Goal: Transaction & Acquisition: Purchase product/service

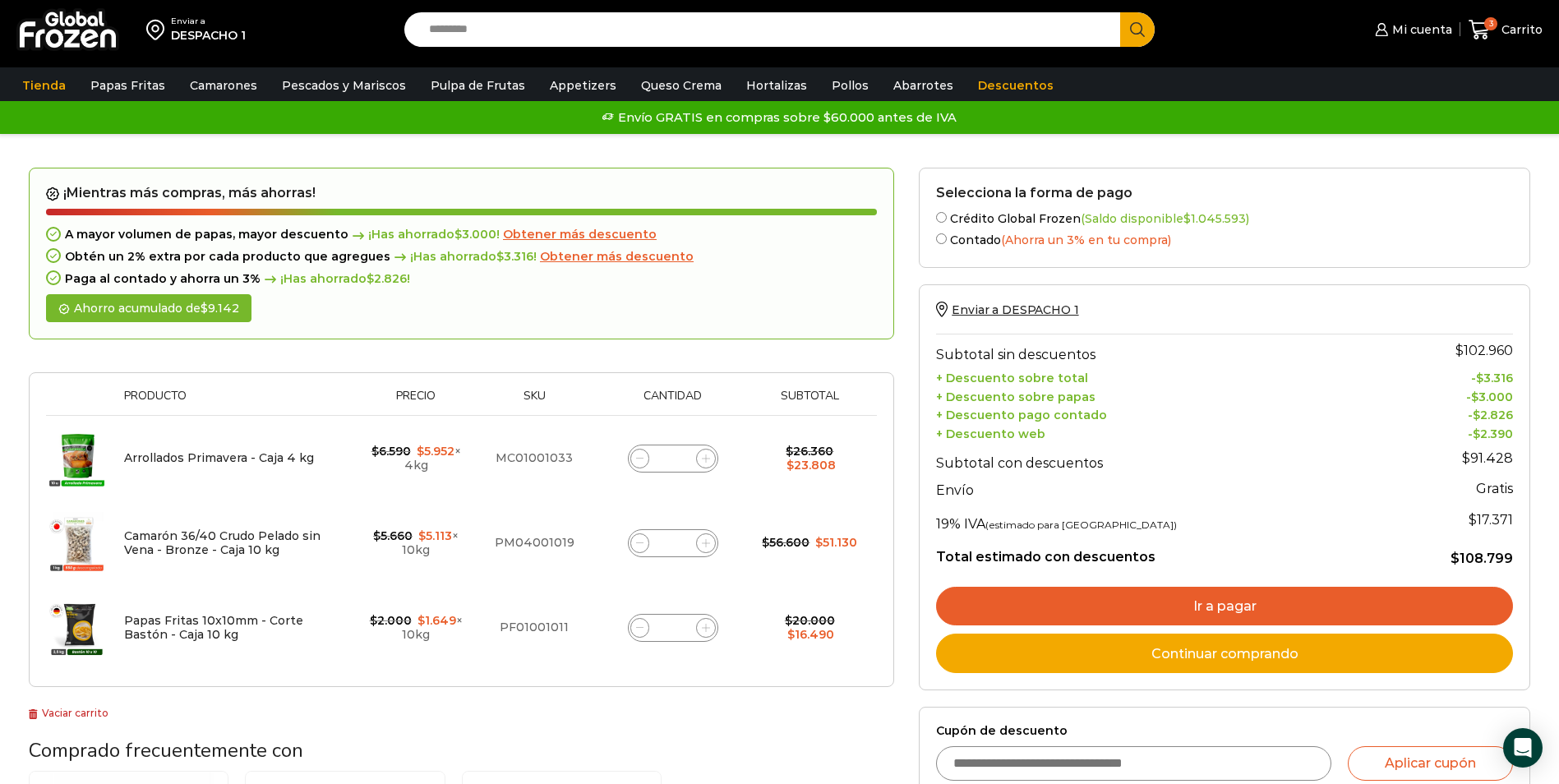
click at [606, 256] on span "Obtener más descuento" at bounding box center [617, 257] width 154 height 15
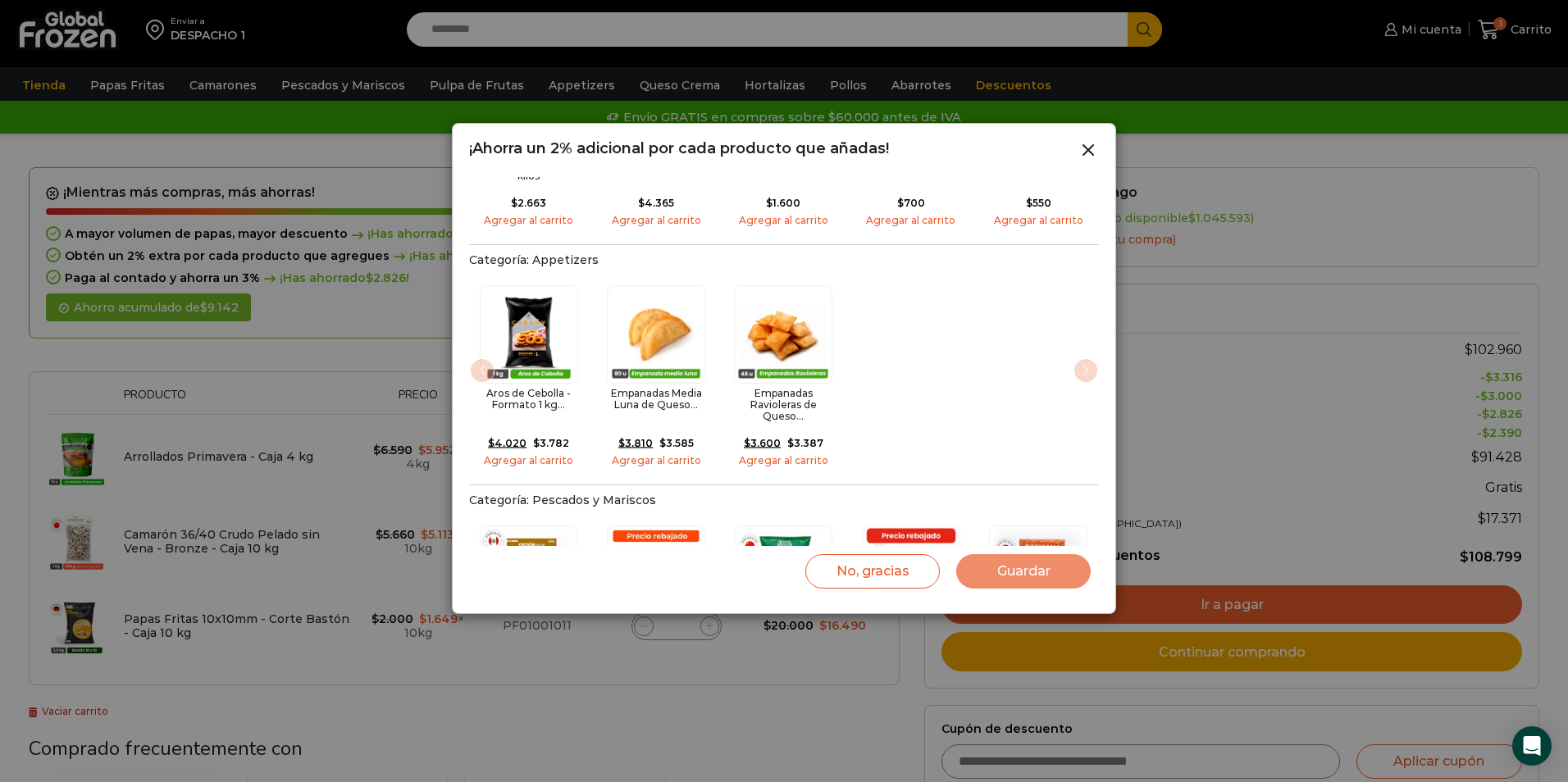
scroll to position [246, 0]
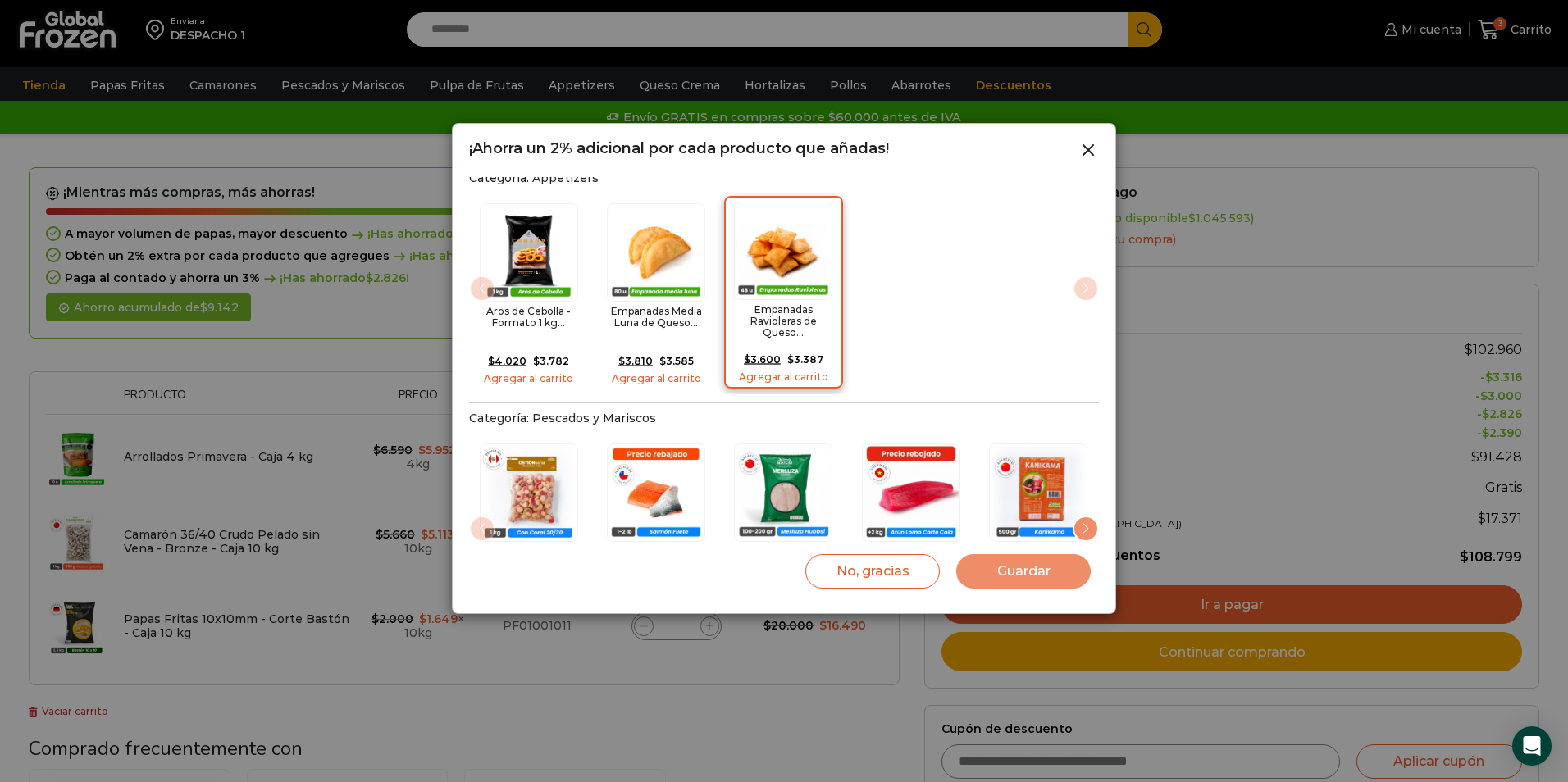
click at [798, 259] on img "3 / 3" at bounding box center [783, 251] width 99 height 98
click at [1036, 574] on button "Guardar" at bounding box center [1023, 571] width 134 height 34
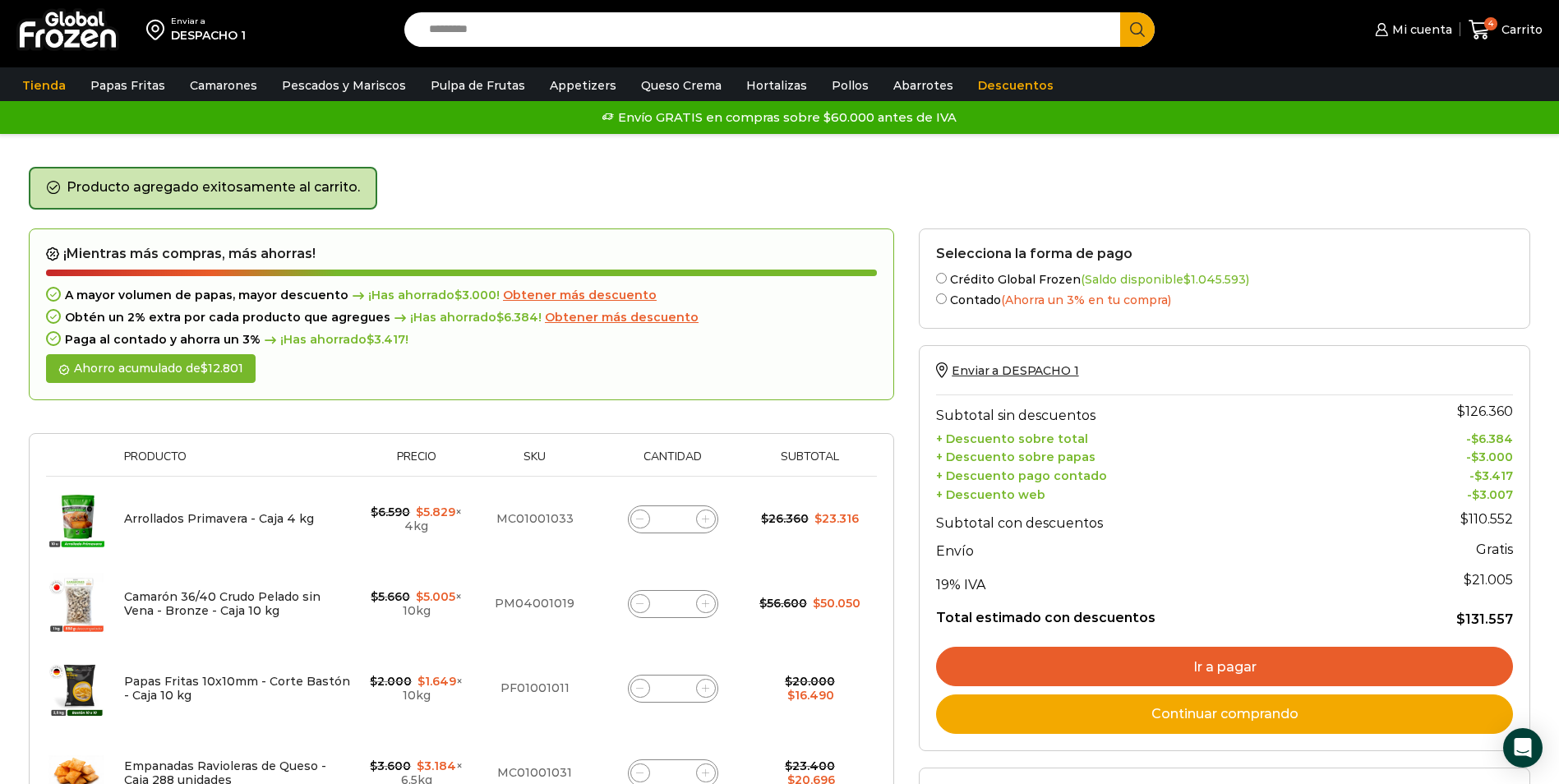
click at [630, 317] on span "Obtener más descuento" at bounding box center [622, 317] width 154 height 15
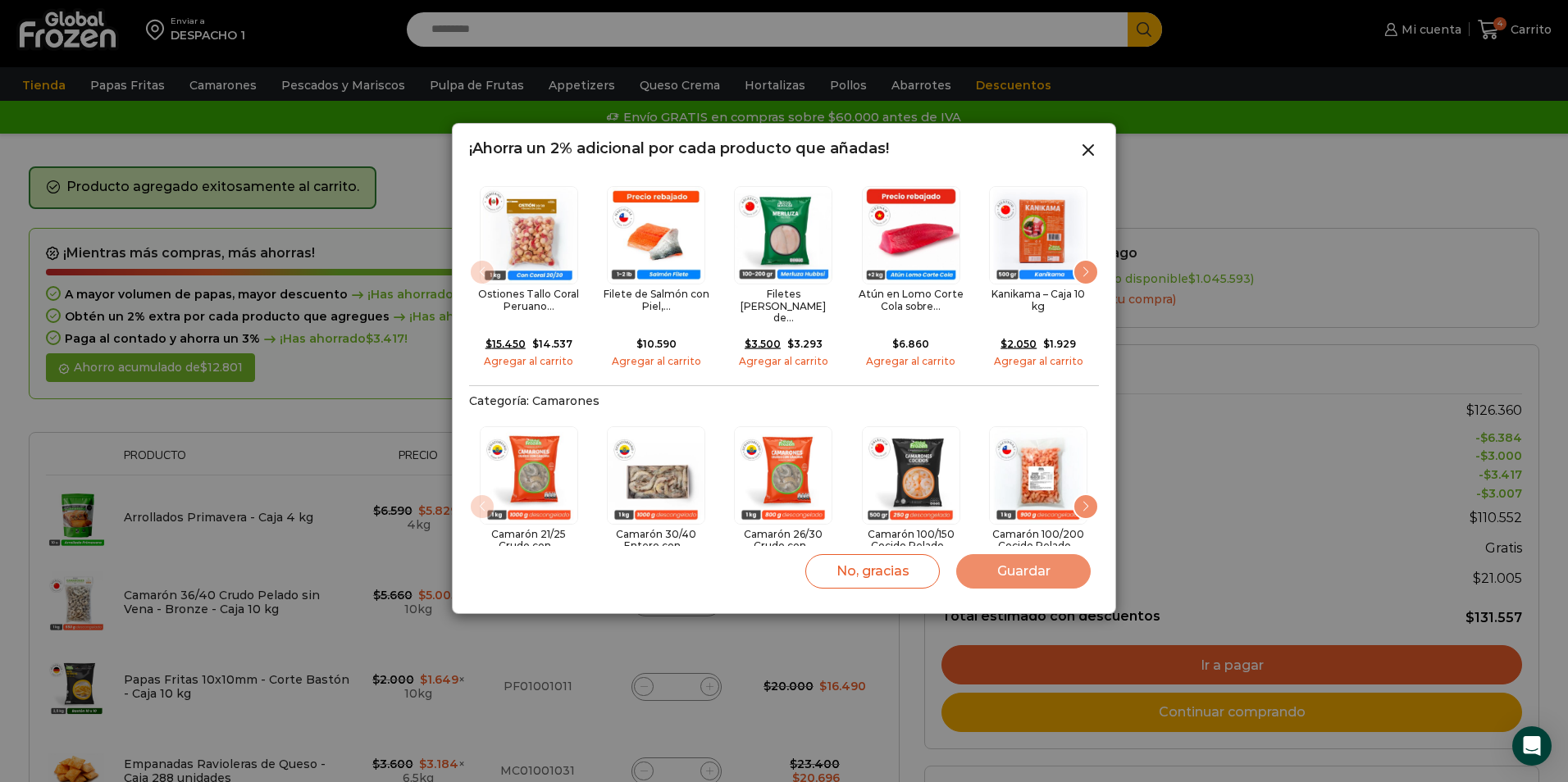
scroll to position [492, 0]
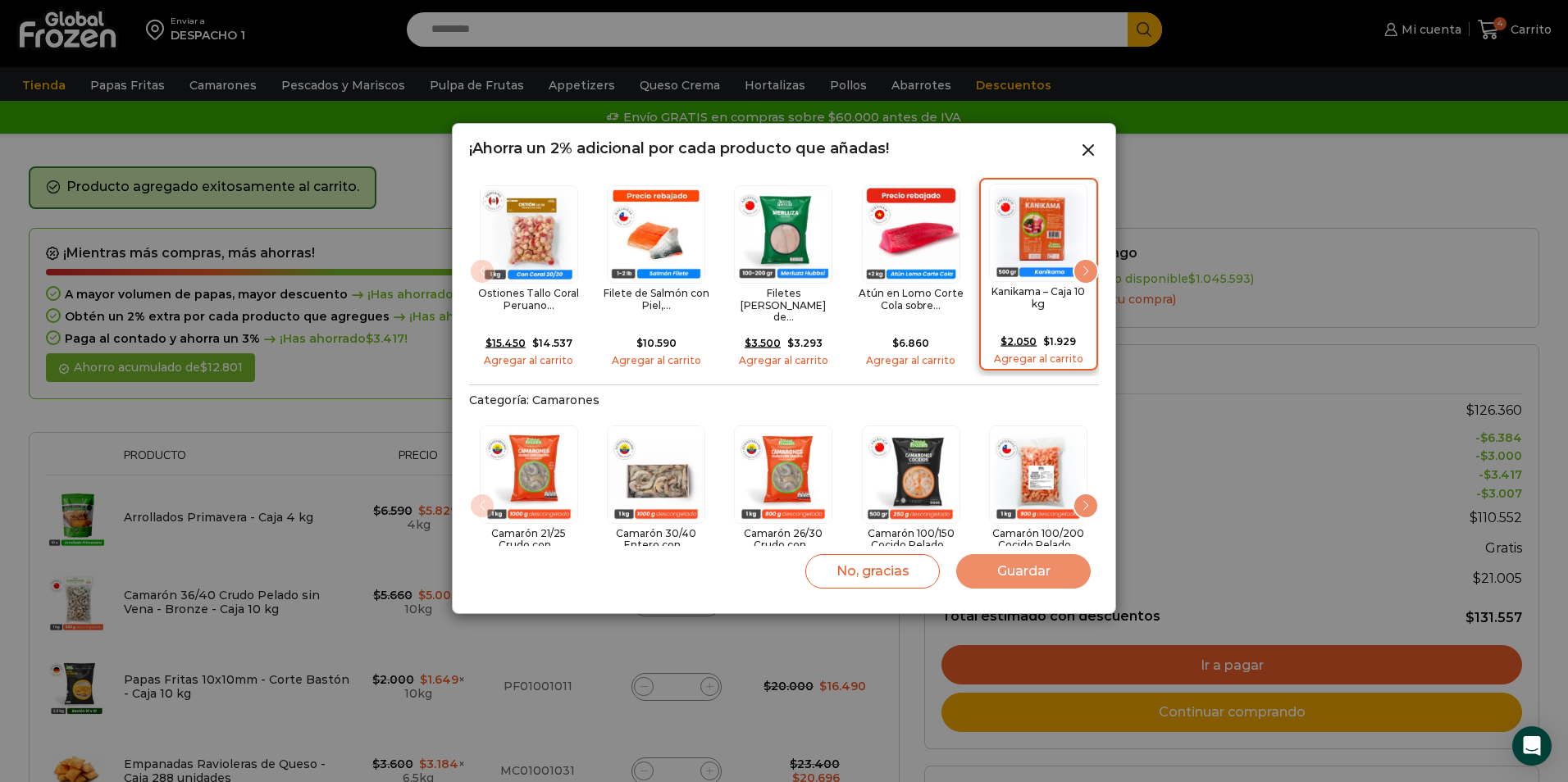
click at [1041, 226] on img "5 / 20" at bounding box center [1039, 233] width 99 height 98
click at [1052, 570] on button "Guardar" at bounding box center [1023, 571] width 134 height 34
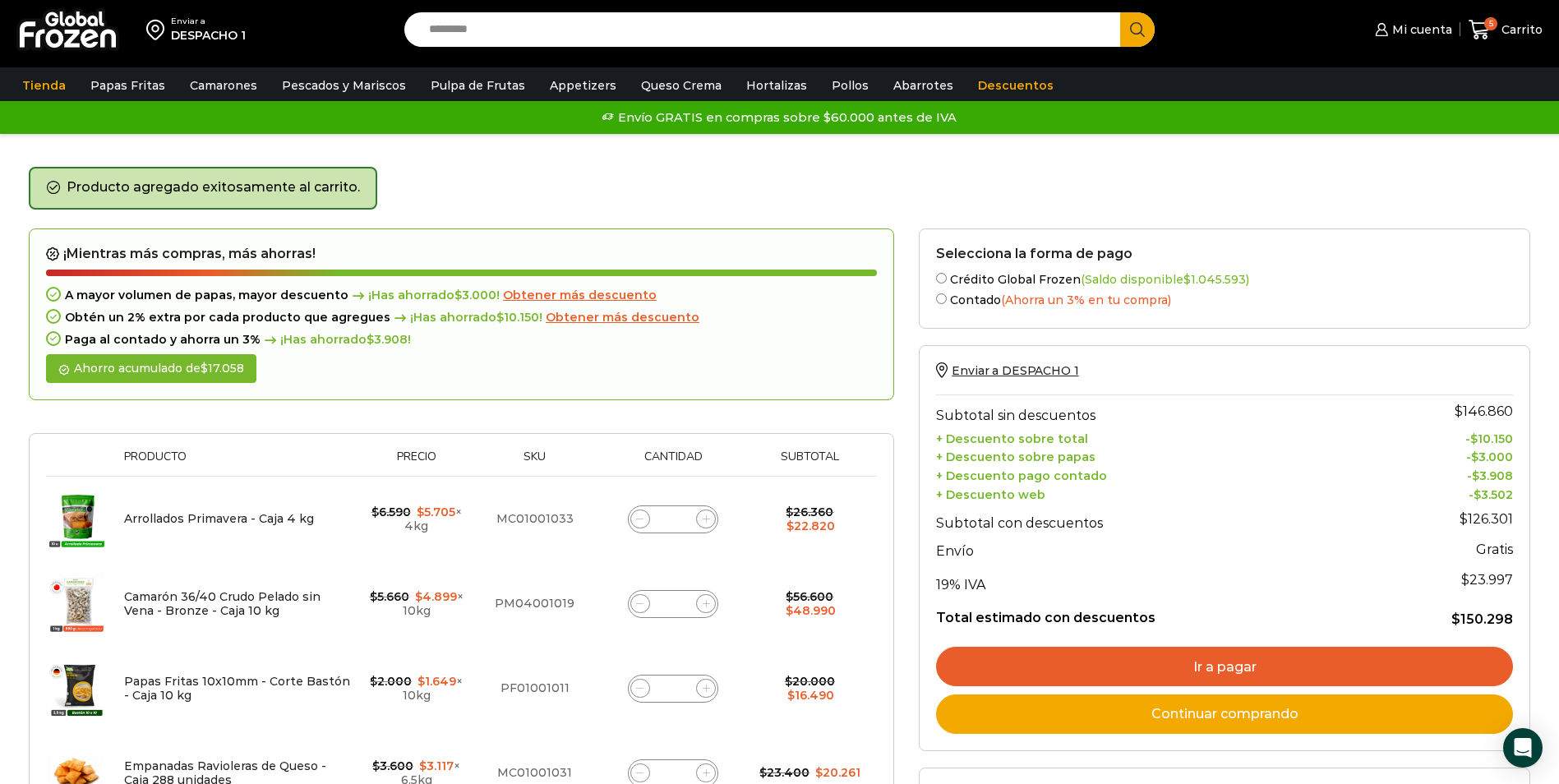
click at [619, 321] on span "Obtener más descuento" at bounding box center [623, 317] width 154 height 15
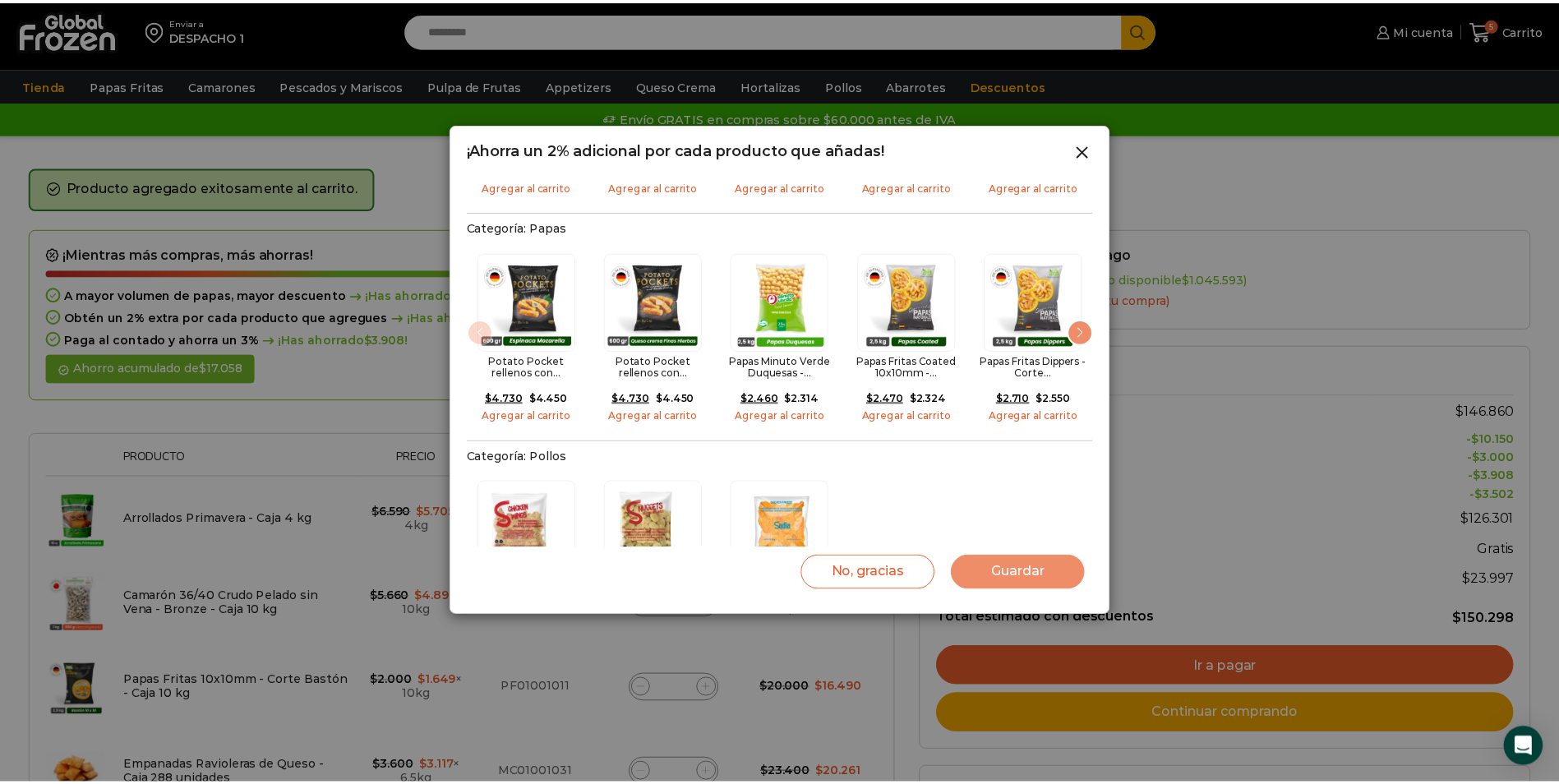
scroll to position [904, 0]
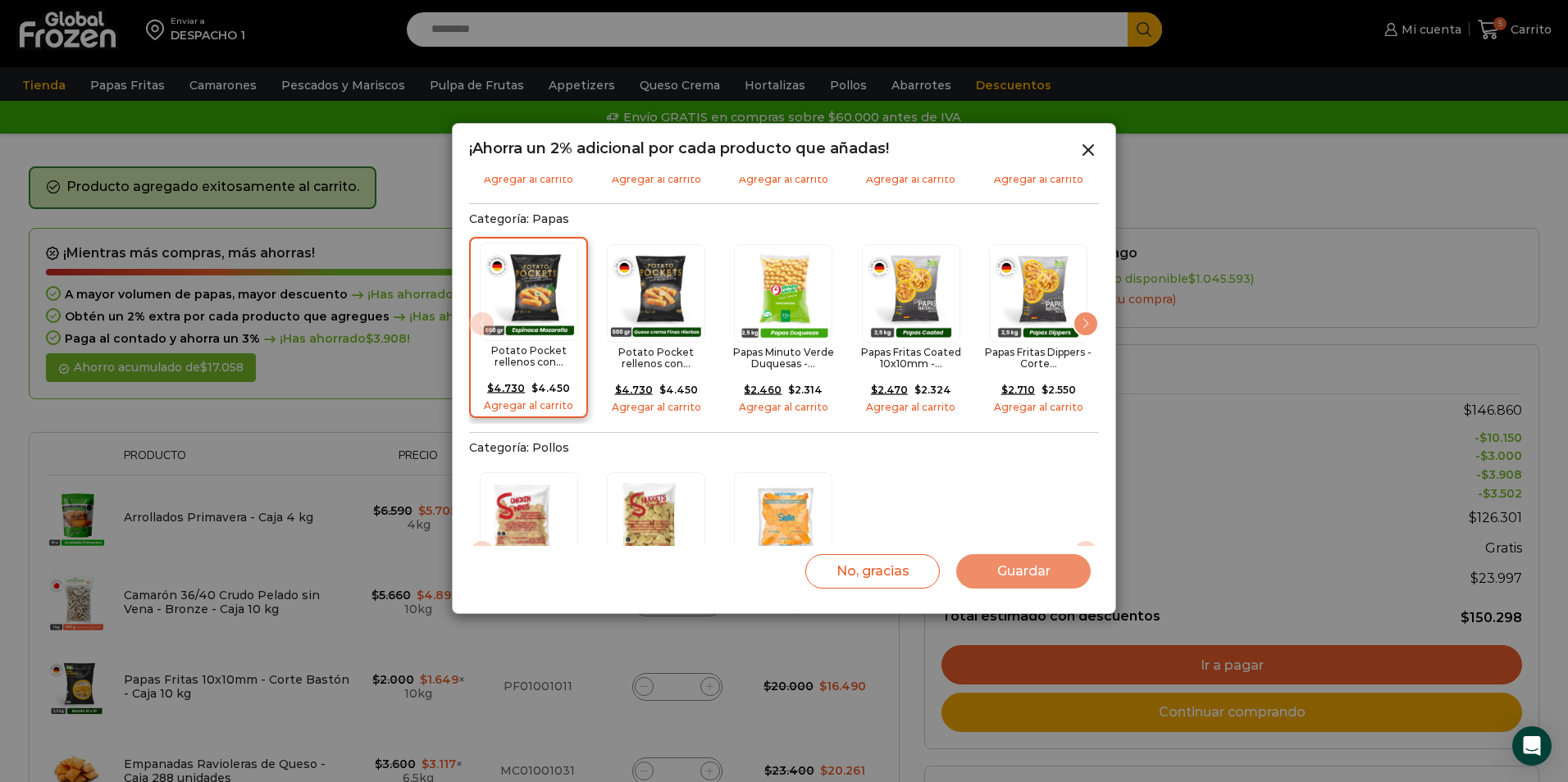
click at [549, 274] on img "1 / 7" at bounding box center [529, 292] width 99 height 98
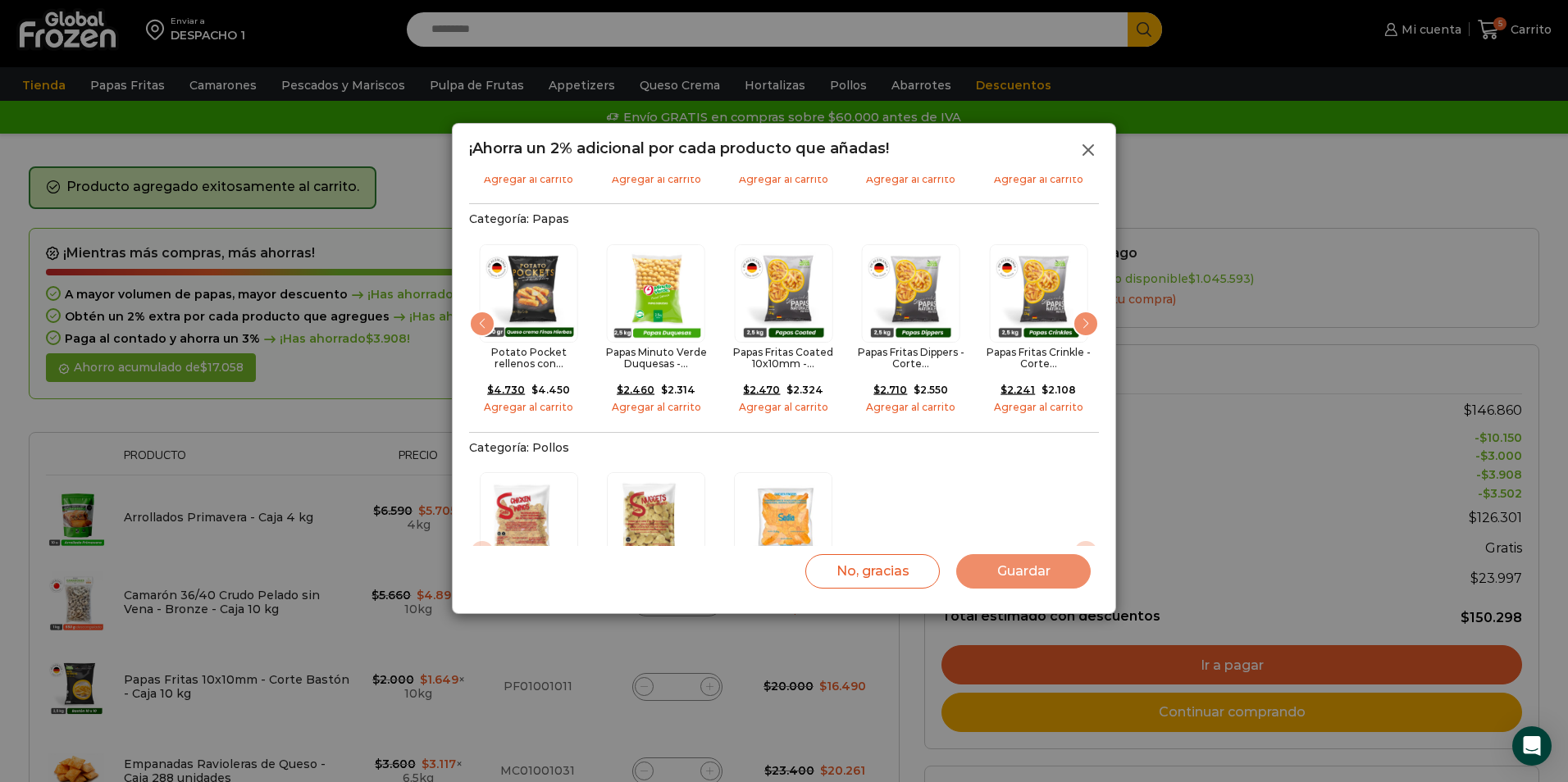
click at [1086, 152] on line at bounding box center [1089, 150] width 10 height 10
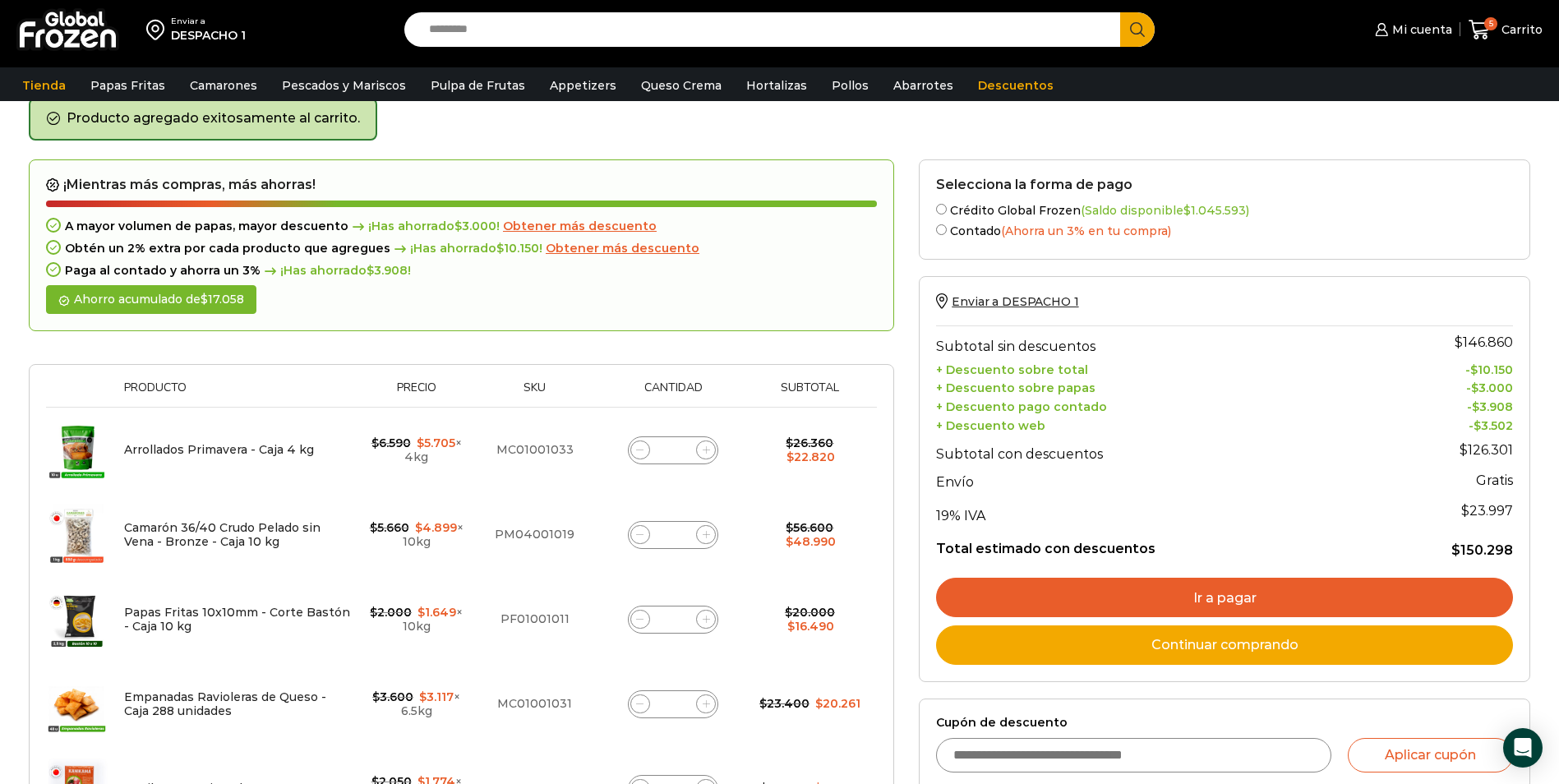
scroll to position [0, 0]
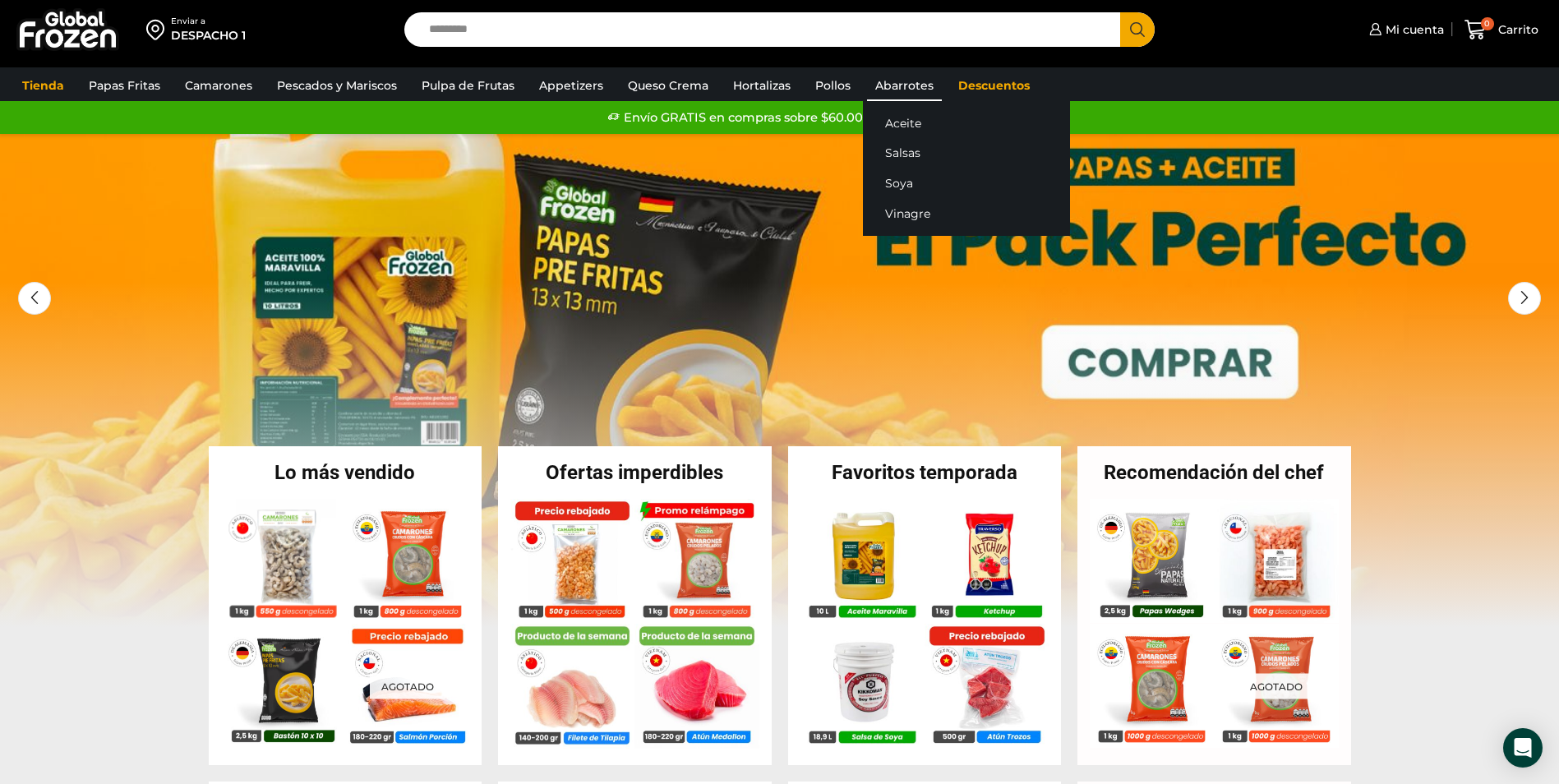
click at [873, 87] on link "Abarrotes" at bounding box center [904, 85] width 74 height 31
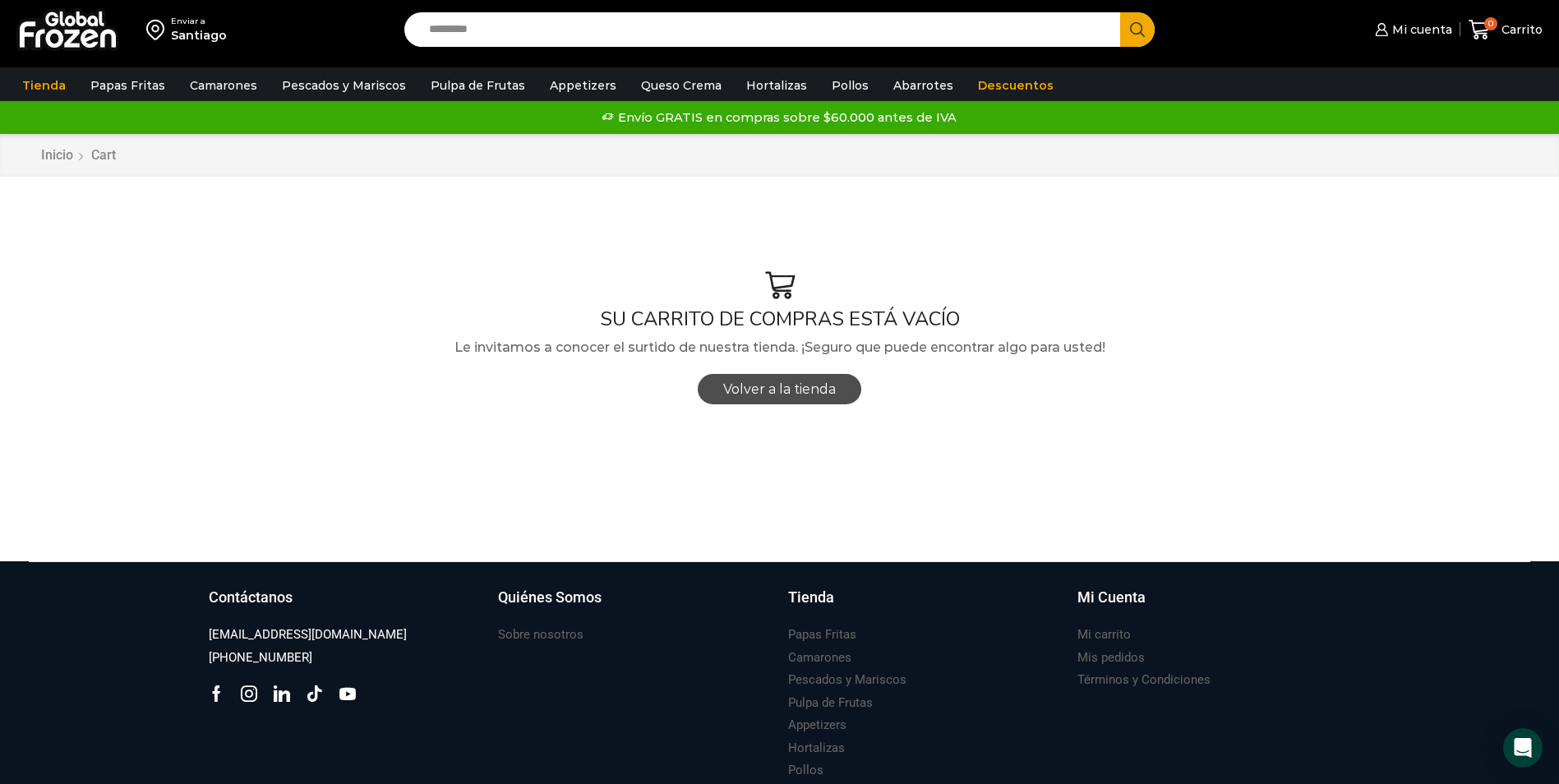
click at [740, 391] on span "Volver a la tienda" at bounding box center [779, 389] width 113 height 16
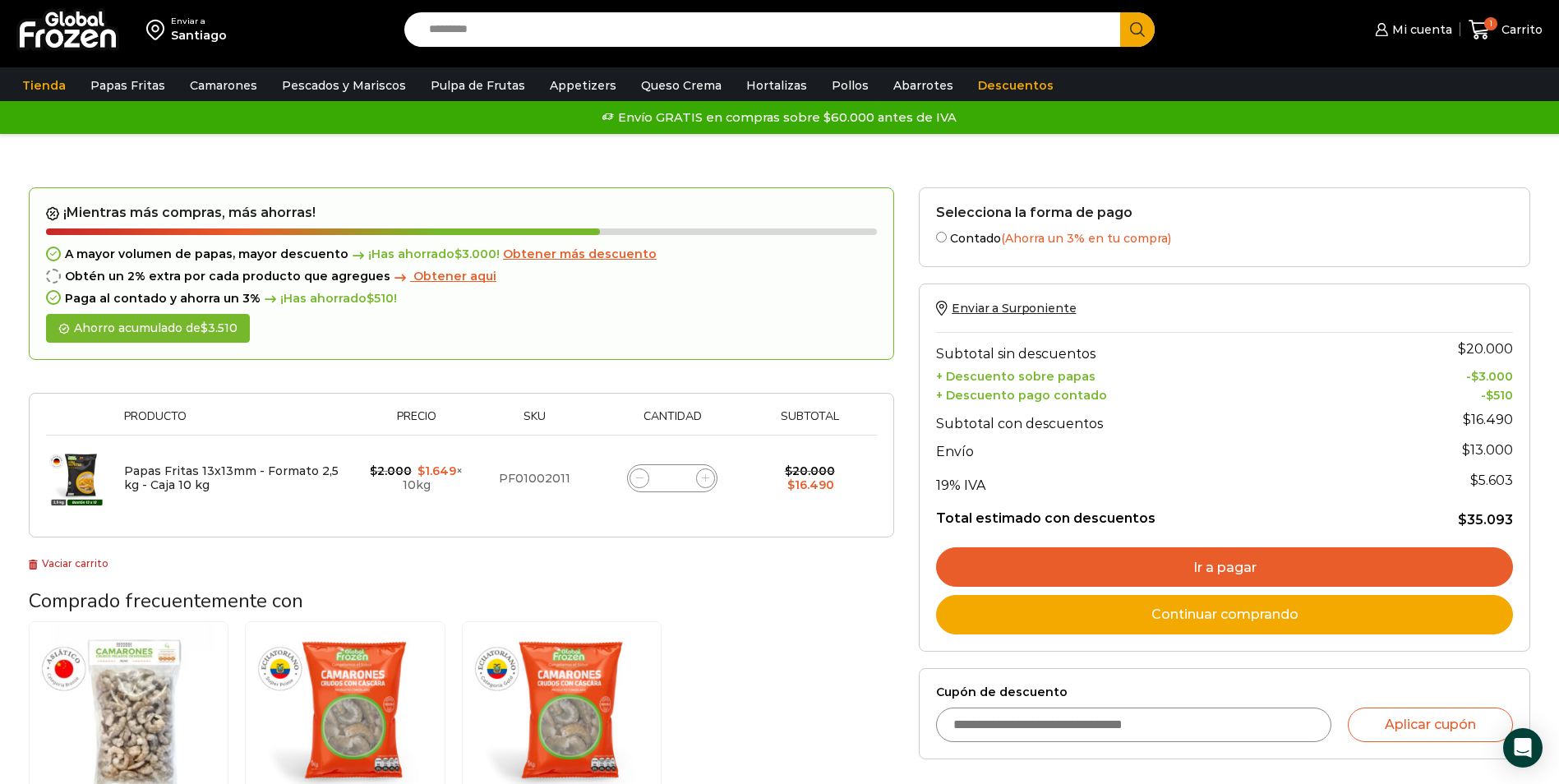
click at [1291, 580] on link "Ir a pagar" at bounding box center [1225, 566] width 577 height 39
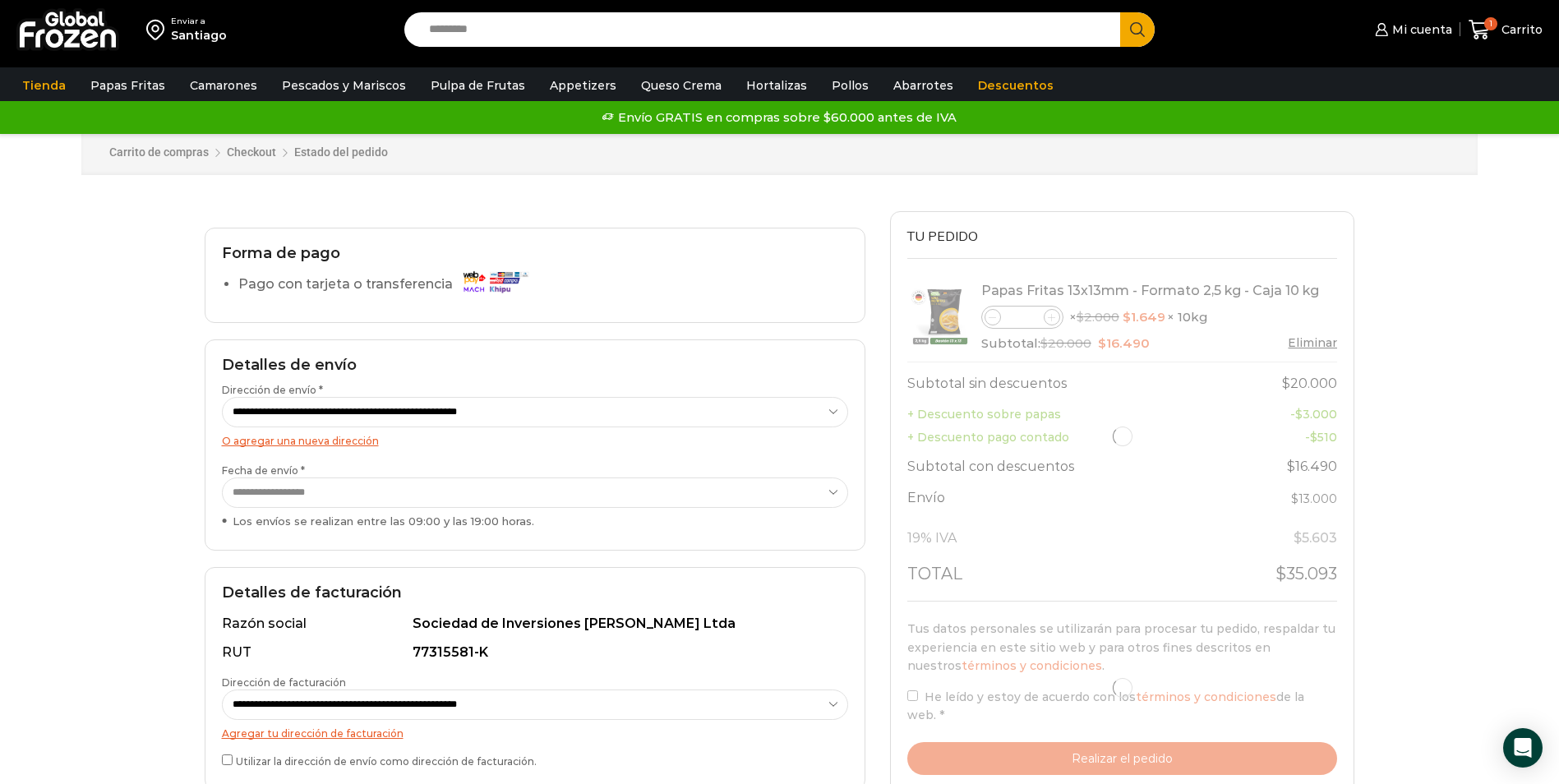
click at [638, 502] on select "**********" at bounding box center [535, 493] width 626 height 30
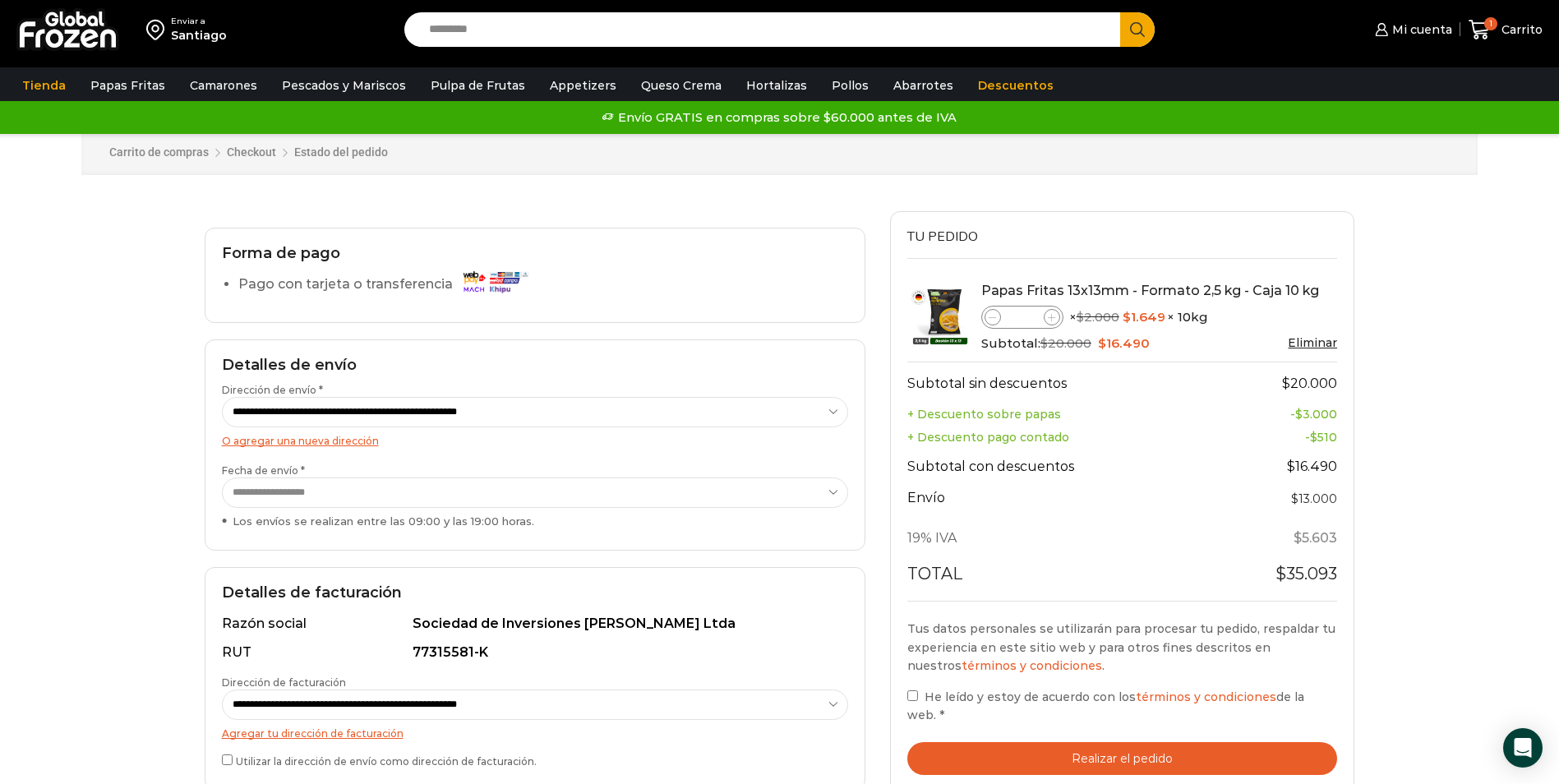
click at [638, 502] on select "**********" at bounding box center [535, 493] width 626 height 30
click at [655, 497] on select "**********" at bounding box center [535, 493] width 626 height 30
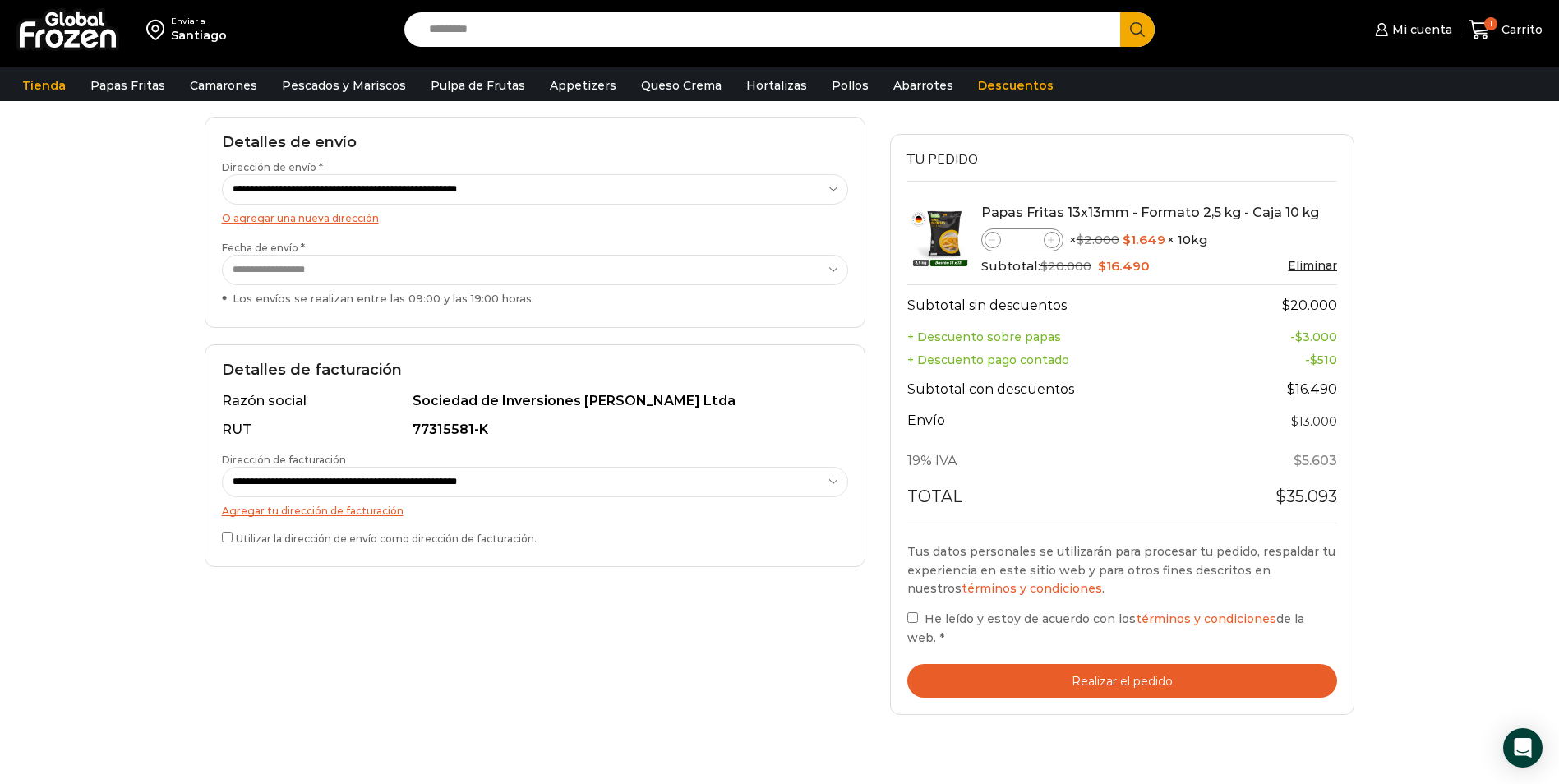
scroll to position [247, 0]
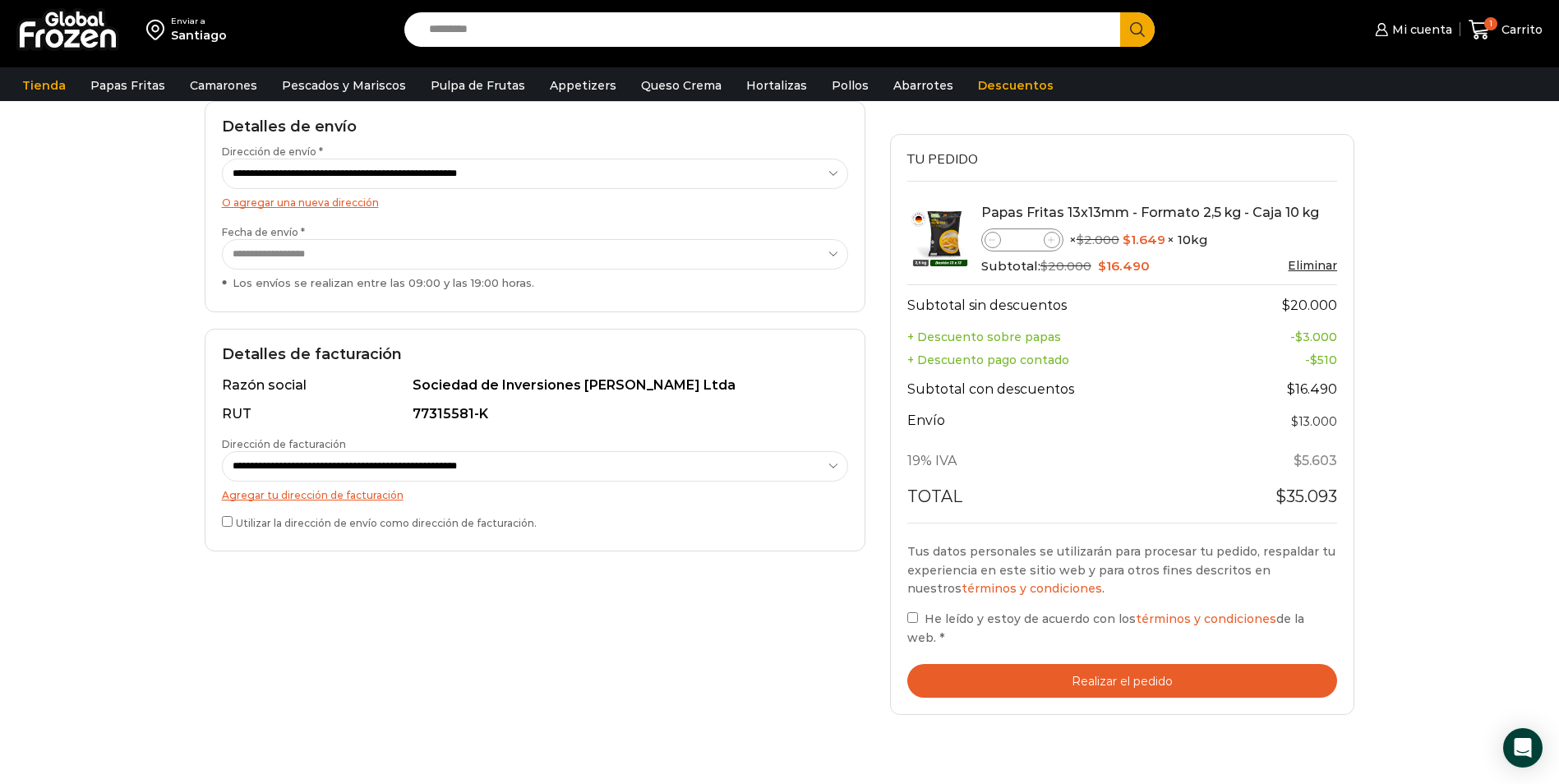
click at [1059, 664] on button "Realizar el pedido" at bounding box center [1122, 681] width 431 height 33
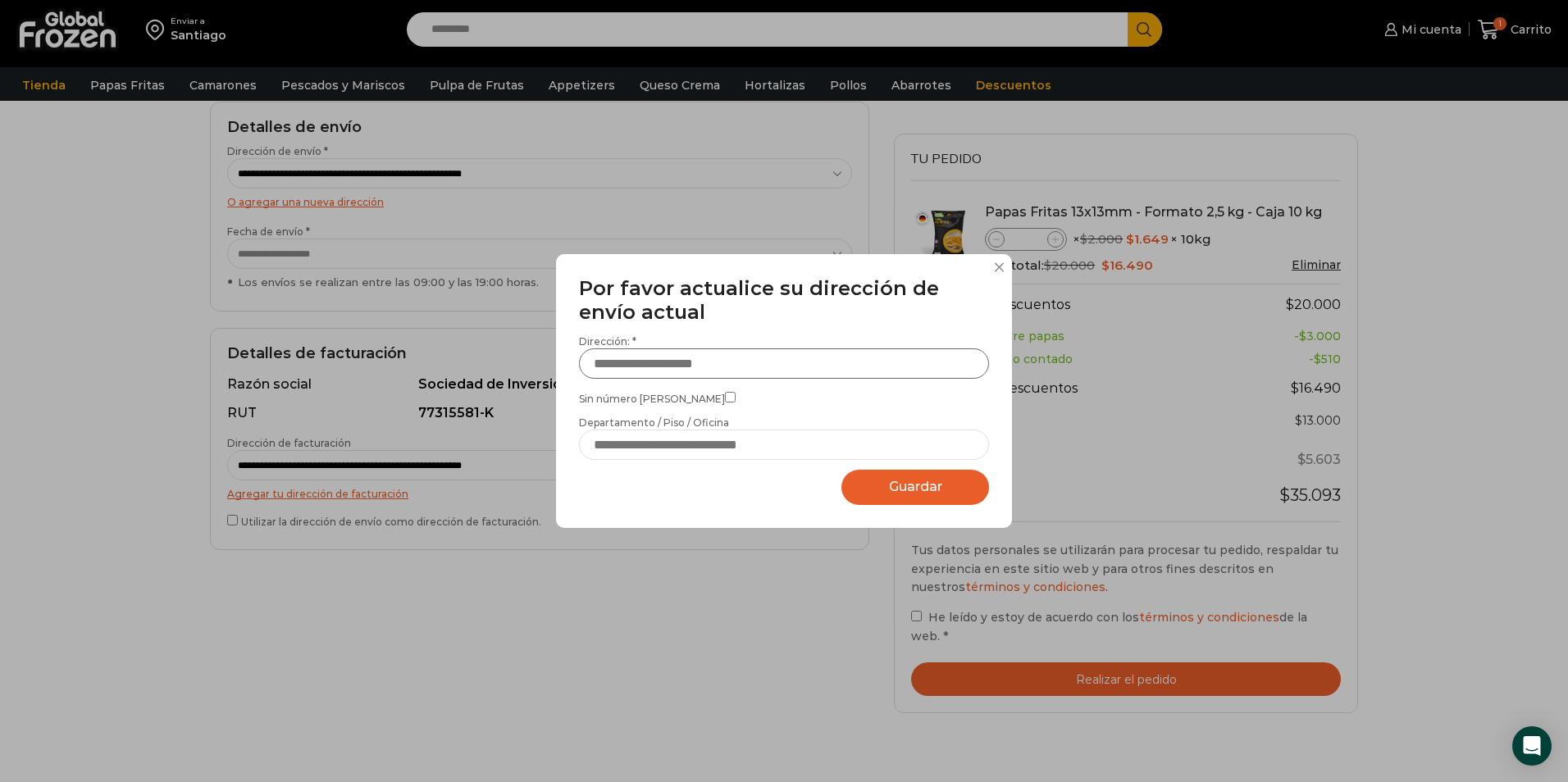
click at [695, 376] on input "Dirección: *" at bounding box center [783, 363] width 410 height 30
click at [998, 265] on button at bounding box center [999, 267] width 10 height 10
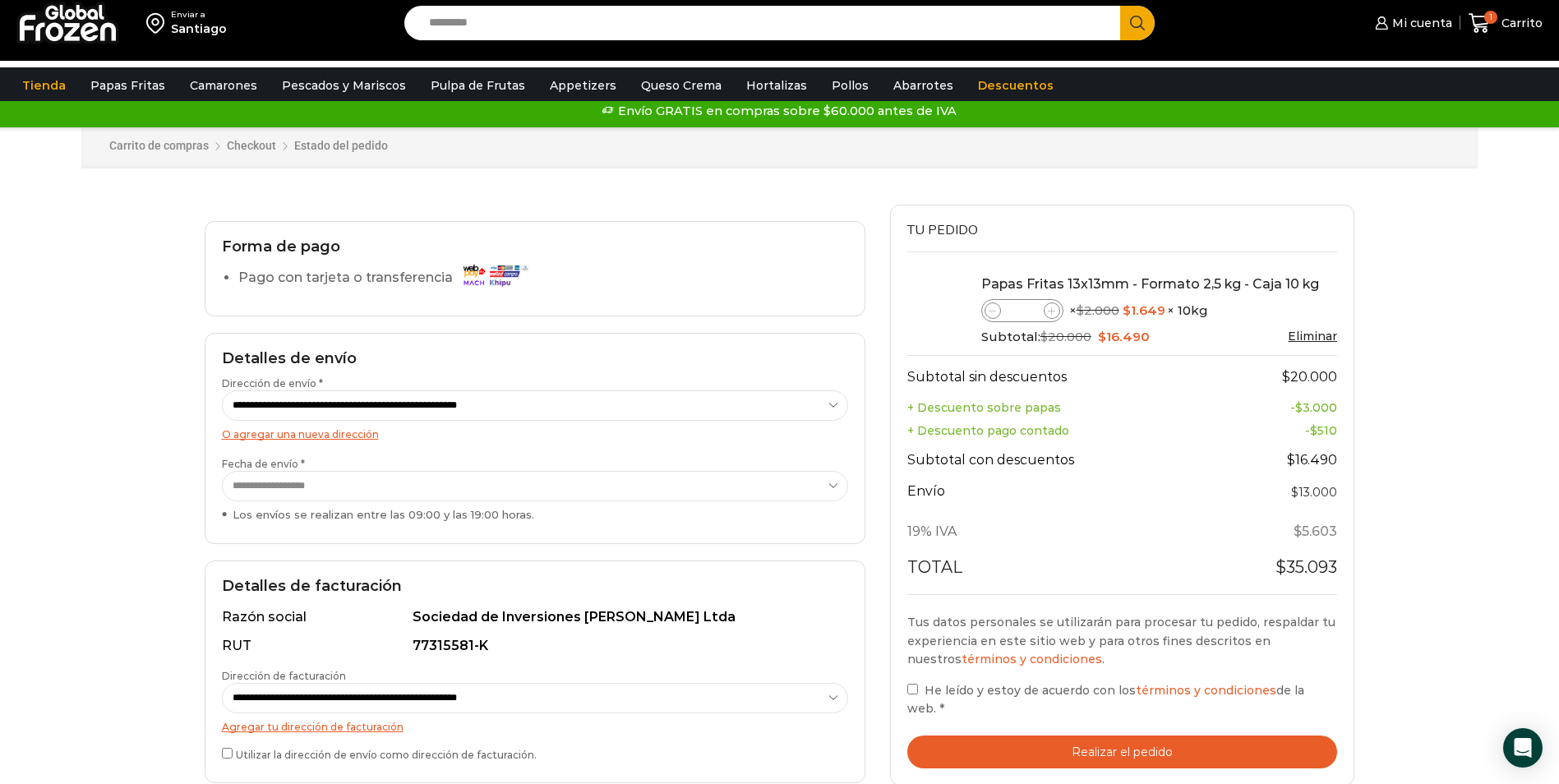
scroll to position [0, 0]
